Goal: Task Accomplishment & Management: Complete application form

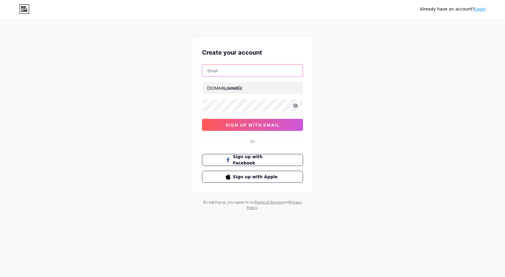
drag, startPoint x: 0, startPoint y: 0, endPoint x: 224, endPoint y: 69, distance: 234.2
click at [224, 69] on input "text" at bounding box center [252, 71] width 100 height 12
type input "[EMAIL_ADDRESS][DOMAIN_NAME]"
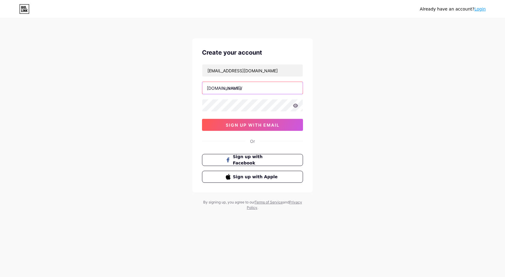
click at [203, 85] on input "text" at bounding box center [252, 88] width 100 height 12
drag, startPoint x: 231, startPoint y: 70, endPoint x: 192, endPoint y: 72, distance: 39.1
click at [192, 72] on div "Create your account [EMAIL_ADDRESS][DOMAIN_NAME] [DOMAIN_NAME]/ sign up with em…" at bounding box center [252, 115] width 120 height 154
click at [229, 87] on input "text" at bounding box center [252, 88] width 100 height 12
paste input "volvorentels"
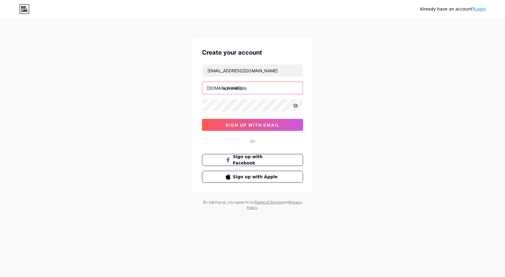
type input "volvorentels"
click at [251, 124] on span "sign up with email" at bounding box center [253, 125] width 54 height 5
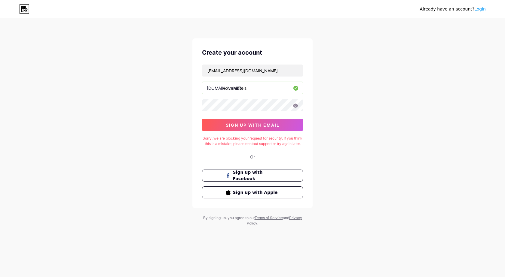
click at [253, 132] on div "Create your account [EMAIL_ADDRESS][DOMAIN_NAME] [DOMAIN_NAME]/ volvorentels si…" at bounding box center [252, 123] width 120 height 170
click at [253, 127] on span "sign up with email" at bounding box center [253, 125] width 54 height 5
click at [252, 127] on span "sign up with email" at bounding box center [253, 125] width 54 height 5
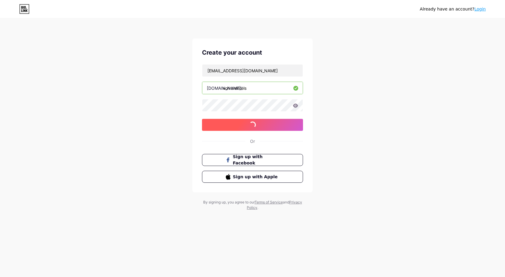
click at [252, 127] on span at bounding box center [252, 125] width 9 height 9
click at [252, 127] on span at bounding box center [252, 124] width 9 height 9
